Goal: Transaction & Acquisition: Purchase product/service

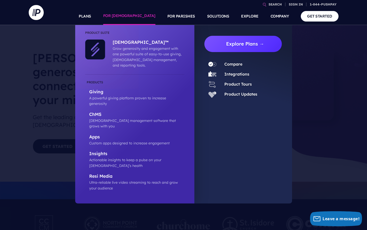
click at [232, 45] on link "Explore Plans →" at bounding box center [246, 44] width 74 height 16
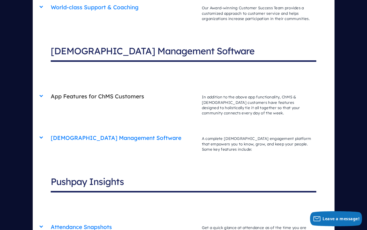
scroll to position [1585, 0]
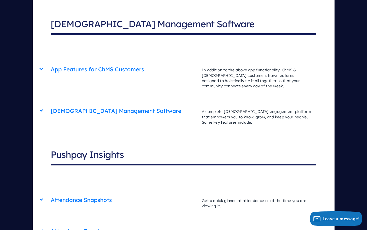
click at [51, 104] on div "Church Management Software Core Advanced Complete A complete church engagement …" at bounding box center [184, 104] width 266 height 0
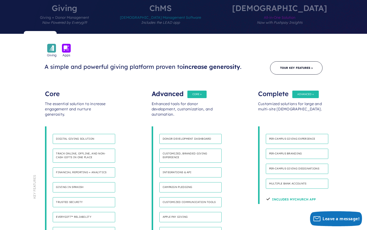
scroll to position [248, 0]
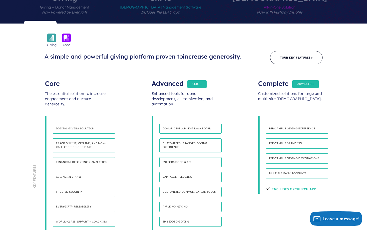
click at [74, 157] on h4 "Financial reporting + analytics" at bounding box center [84, 162] width 63 height 10
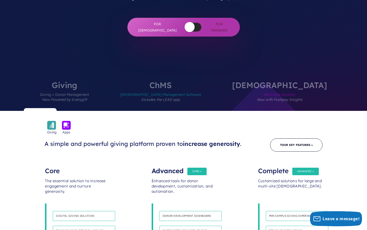
scroll to position [0, 0]
